Goal: Use online tool/utility: Use online tool/utility

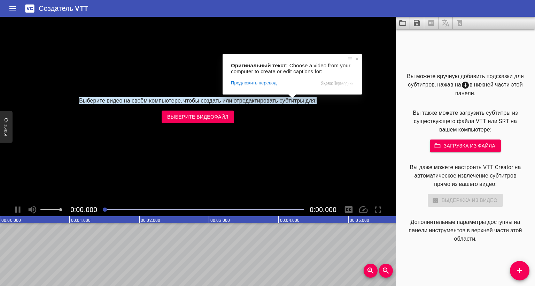
click at [214, 118] on ya-tr-span "Выберите видеофайл" at bounding box center [197, 117] width 61 height 9
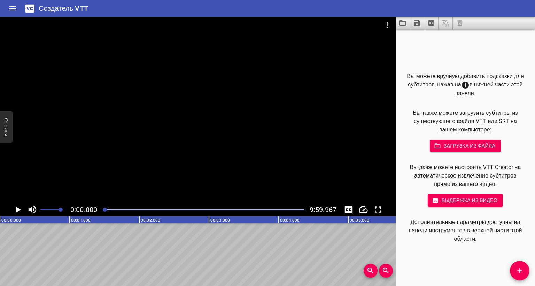
click at [14, 212] on icon "Воспроизведение / Пауза" at bounding box center [18, 209] width 10 height 10
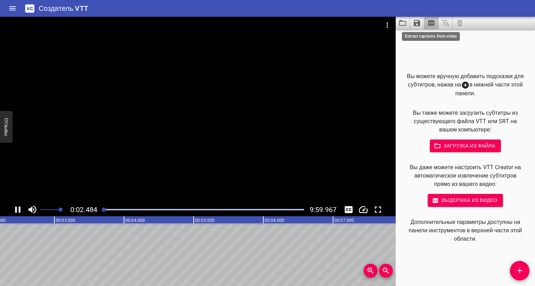
click at [431, 25] on icon "Извлечение подписей из видео" at bounding box center [431, 23] width 6 height 6
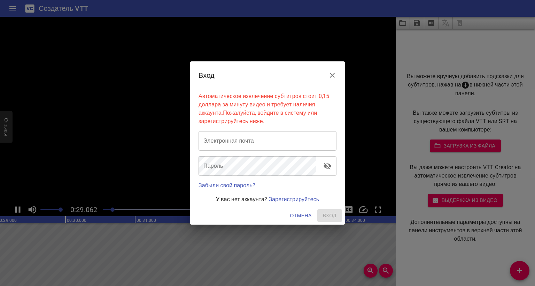
click at [334, 74] on icon "Закрыть" at bounding box center [332, 75] width 8 height 8
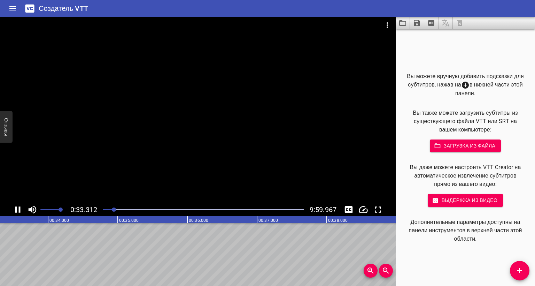
click at [0, 285] on ya-asr-subtitles-widget at bounding box center [0, 286] width 0 height 0
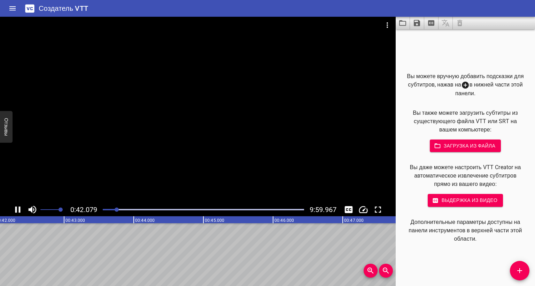
click at [0, 285] on ya-asr-subtitles-widget at bounding box center [0, 286] width 0 height 0
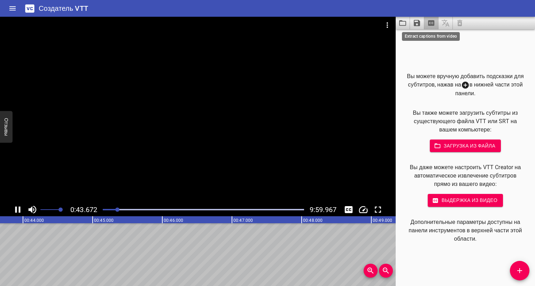
click at [430, 19] on icon "Извлечение подписей из видео" at bounding box center [431, 23] width 8 height 8
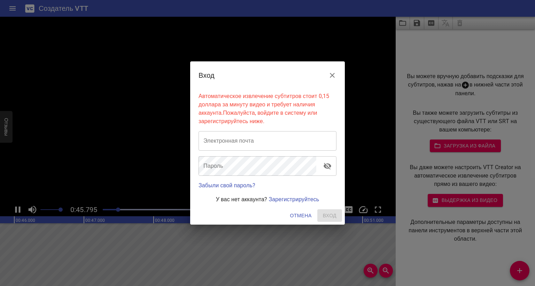
click at [333, 69] on button "Закрыть" at bounding box center [332, 75] width 17 height 17
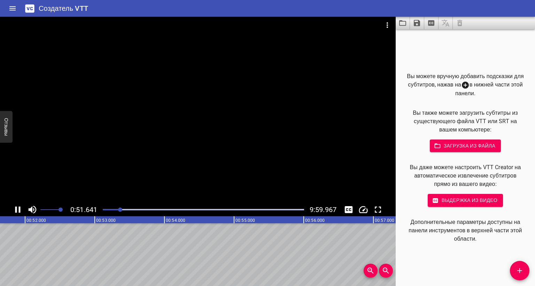
click at [0, 285] on ya-asr-subtitles-widget at bounding box center [0, 286] width 0 height 0
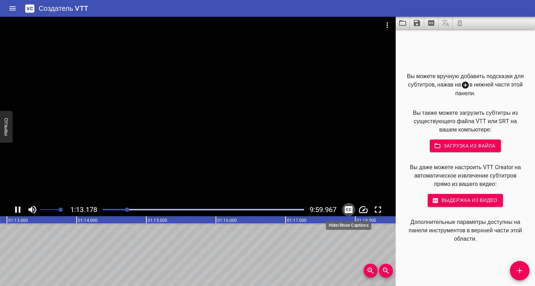
click at [349, 209] on icon "Переключение подписей" at bounding box center [349, 209] width 8 height 7
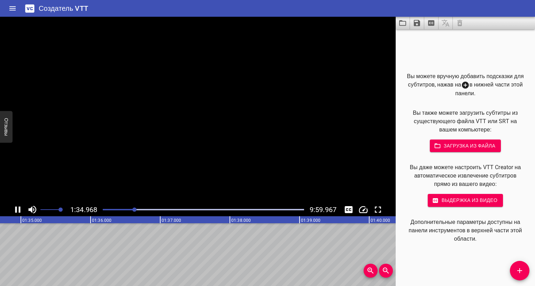
scroll to position [0, 6613]
